Goal: Information Seeking & Learning: Learn about a topic

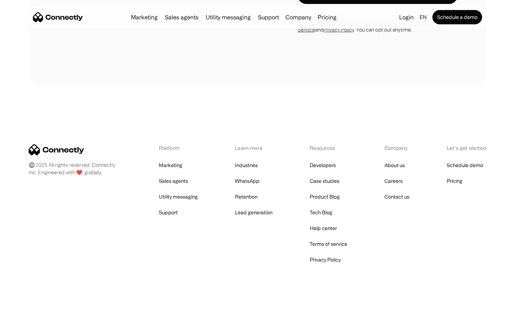
scroll to position [1376, 0]
